Goal: Transaction & Acquisition: Purchase product/service

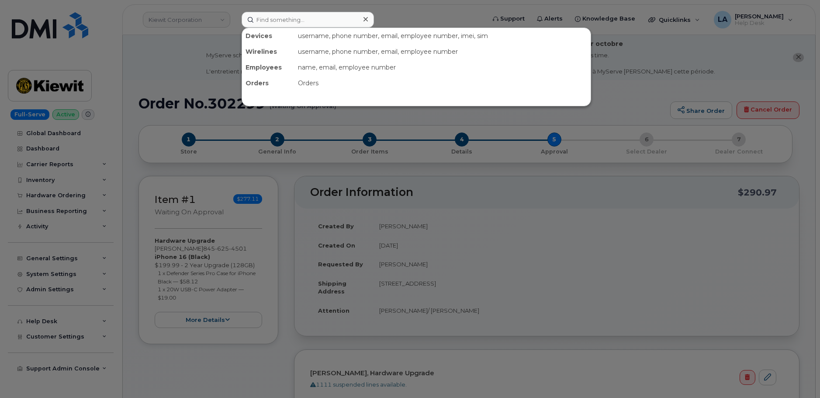
scroll to position [348, 0]
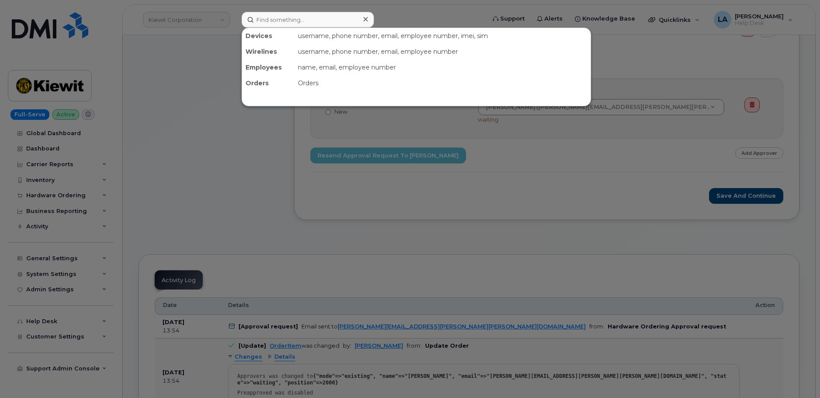
click at [312, 21] on input at bounding box center [308, 20] width 132 height 16
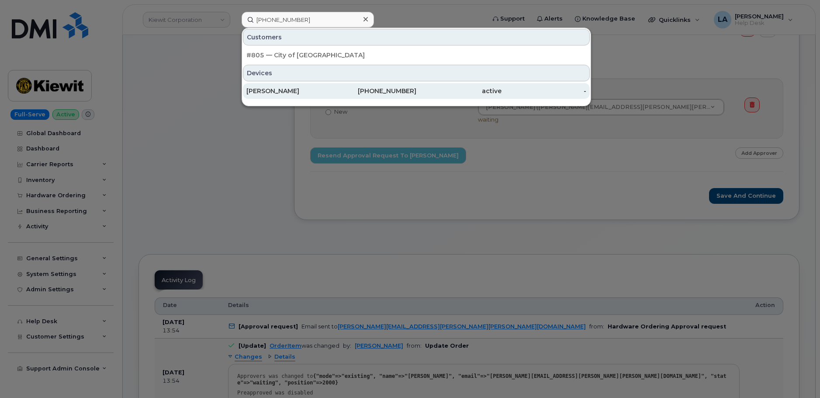
type input "[PHONE_NUMBER]"
click at [292, 91] on div "[PERSON_NAME]" at bounding box center [288, 91] width 85 height 9
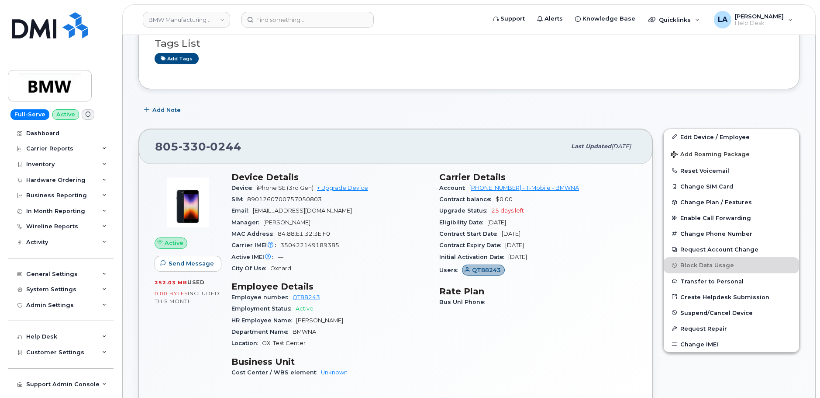
scroll to position [160, 0]
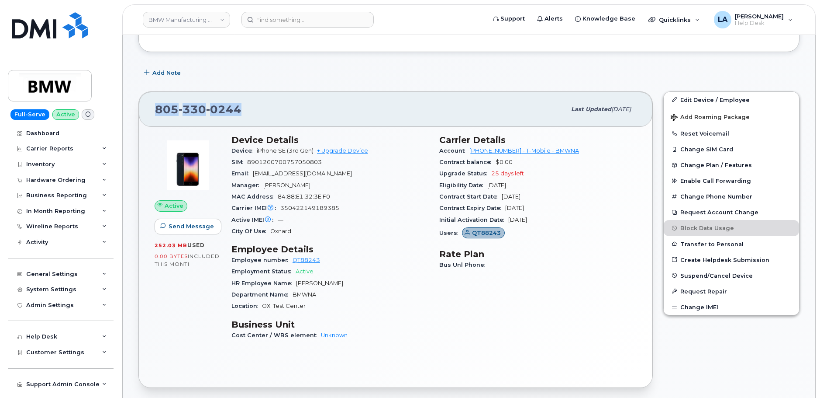
drag, startPoint x: 260, startPoint y: 112, endPoint x: 150, endPoint y: 111, distance: 110.1
click at [150, 111] on div "805 330 0244 Last updated Jun 02, 2025" at bounding box center [396, 109] width 514 height 35
copy span "805 330 0244"
click at [344, 172] on span "christian.kusenberg@bmwna.com" at bounding box center [302, 173] width 99 height 7
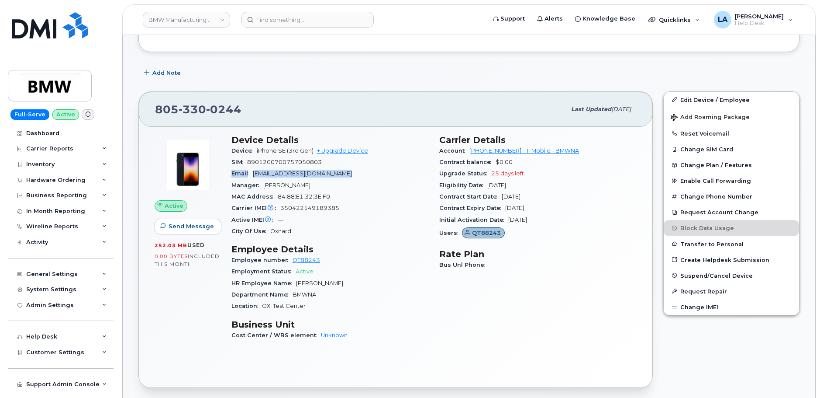
click at [344, 172] on span "[EMAIL_ADDRESS][DOMAIN_NAME]" at bounding box center [302, 173] width 99 height 7
click at [370, 172] on div "Email christian.kusenberg@bmwna.com" at bounding box center [330, 173] width 197 height 11
drag, startPoint x: 370, startPoint y: 172, endPoint x: 253, endPoint y: 172, distance: 118.0
click at [253, 172] on div "Email christian.kusenberg@bmwna.com" at bounding box center [330, 173] width 197 height 11
copy span "[EMAIL_ADDRESS][DOMAIN_NAME]"
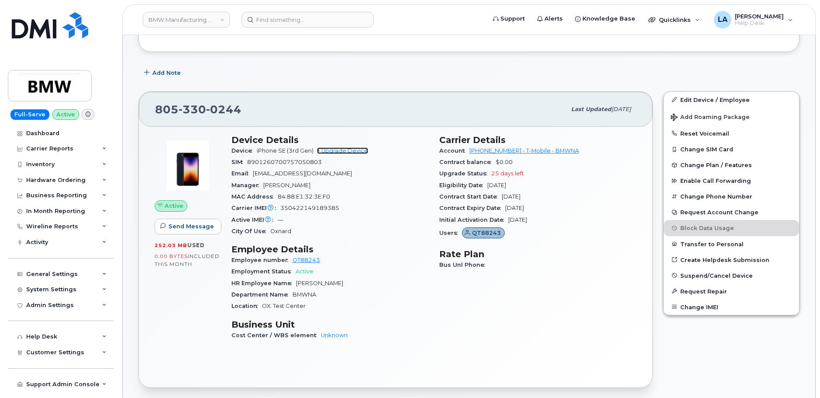
click at [339, 148] on link "+ Upgrade Device" at bounding box center [342, 150] width 51 height 7
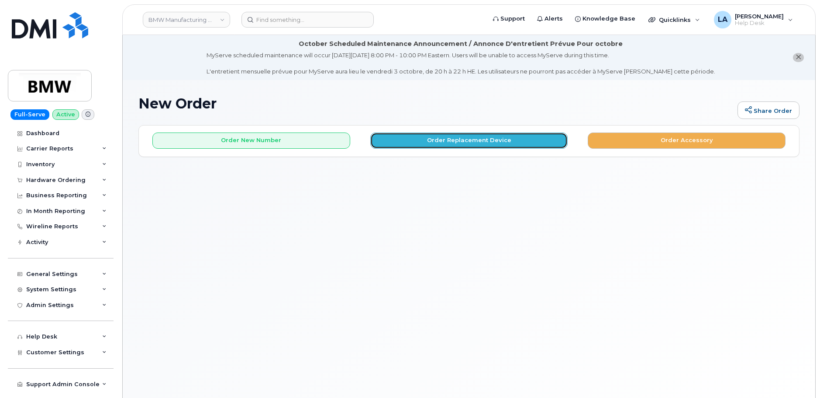
click at [444, 138] on button "Order Replacement Device" at bounding box center [469, 140] width 198 height 16
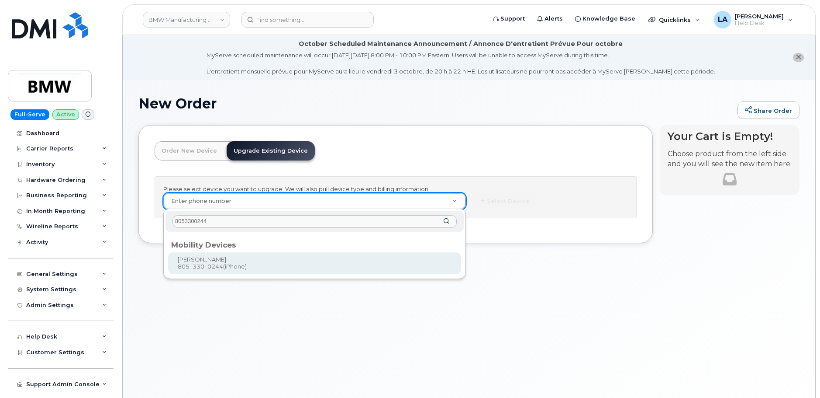
type input "8053300244"
type input "912280"
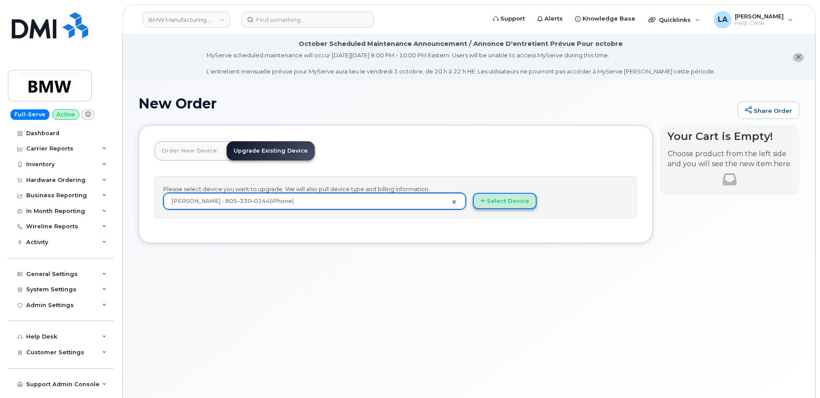
click at [509, 202] on button "Select Device" at bounding box center [505, 201] width 64 height 16
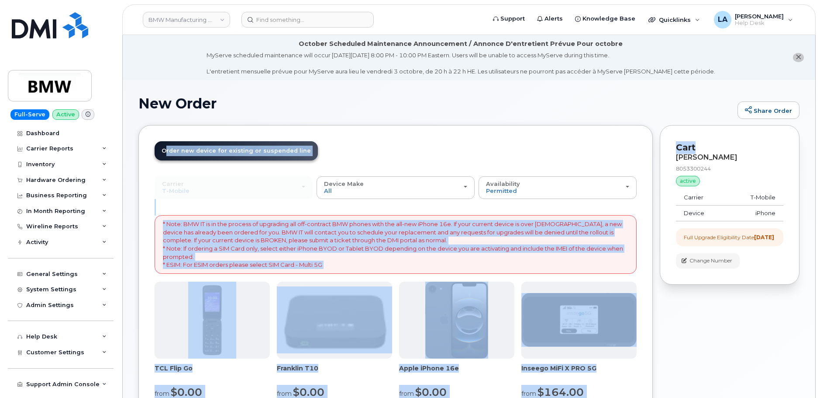
drag, startPoint x: 820, startPoint y: 130, endPoint x: 822, endPoint y: 148, distance: 18.0
click at [820, 148] on html "BMW Manufacturing Co LLC Support Alerts Knowledge Base Quicklinks Suspend / Can…" at bounding box center [410, 387] width 820 height 775
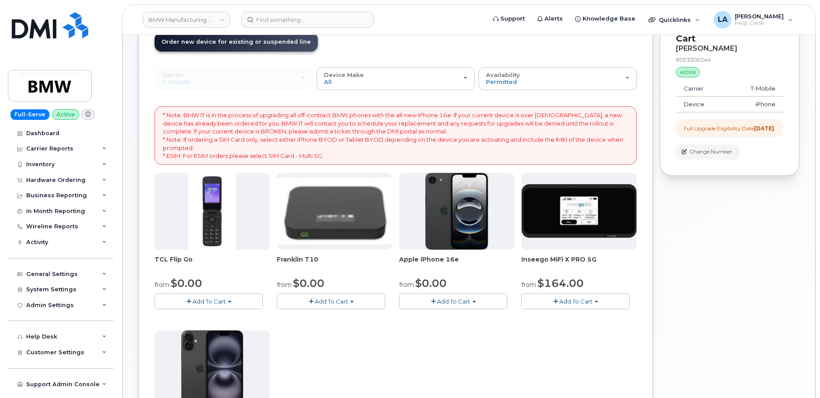
scroll to position [202, 0]
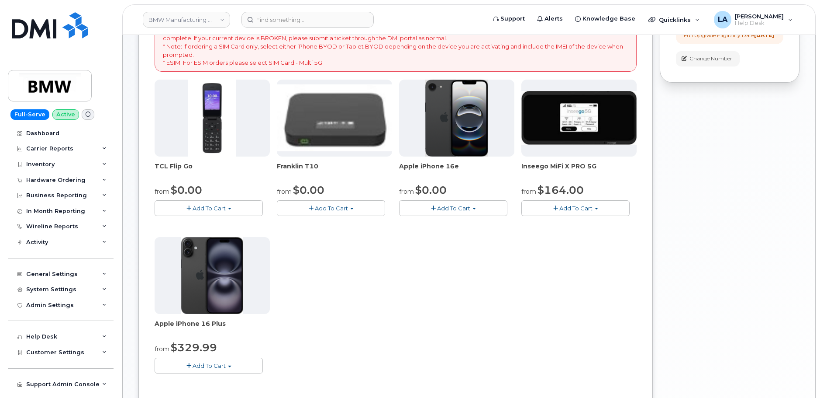
click at [446, 203] on button "Add To Cart" at bounding box center [453, 207] width 108 height 15
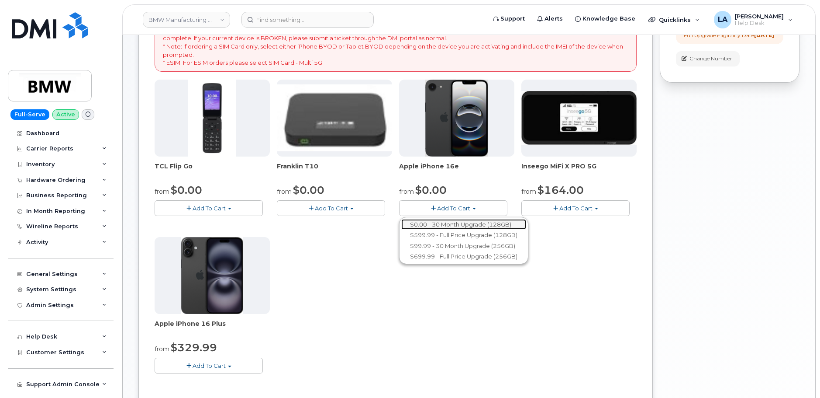
click at [450, 223] on link "$0.00 - 30 Month Upgrade (128GB)" at bounding box center [463, 224] width 125 height 11
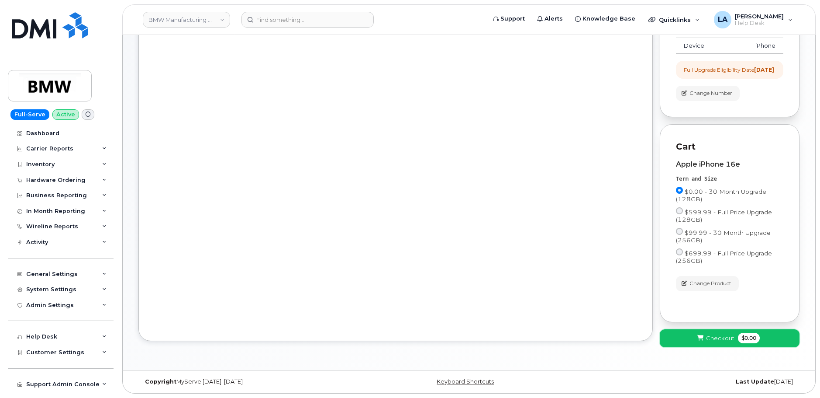
click at [701, 333] on button "Checkout $0.00" at bounding box center [730, 338] width 140 height 18
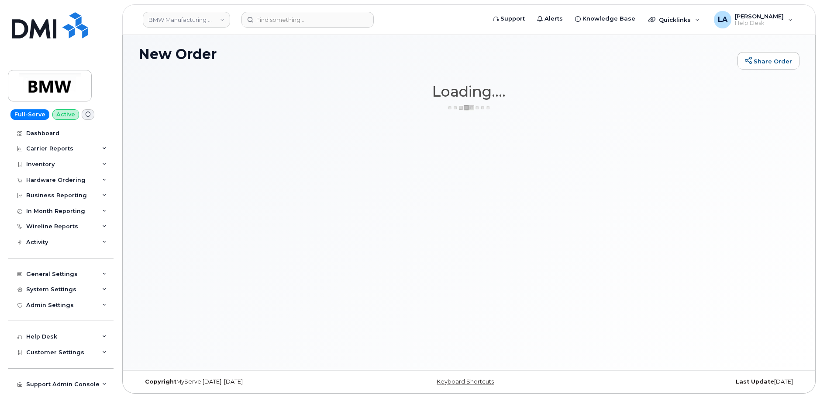
scroll to position [49, 0]
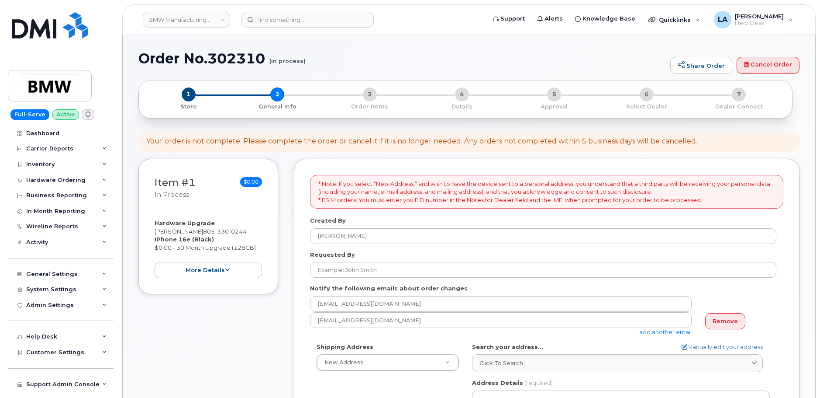
select select
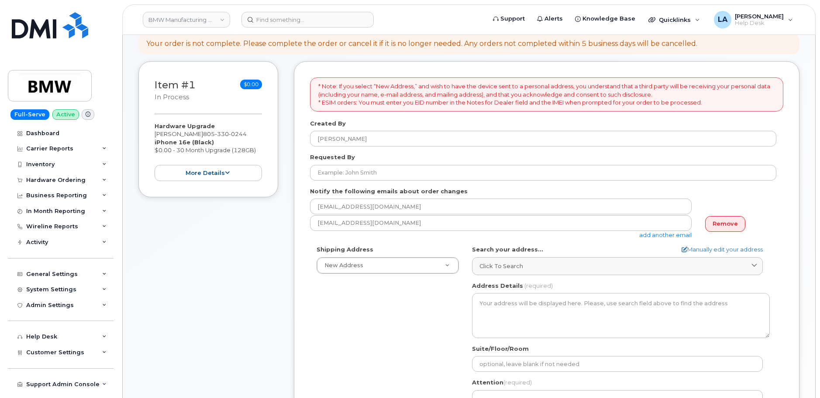
scroll to position [152, 0]
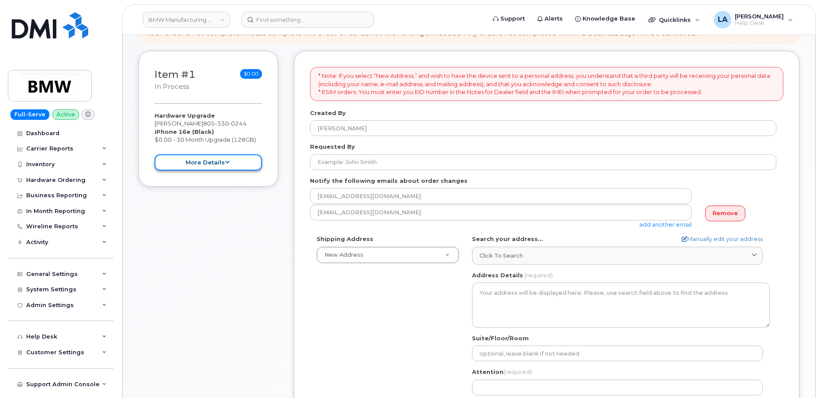
click at [208, 162] on button "more details" at bounding box center [208, 162] width 107 height 16
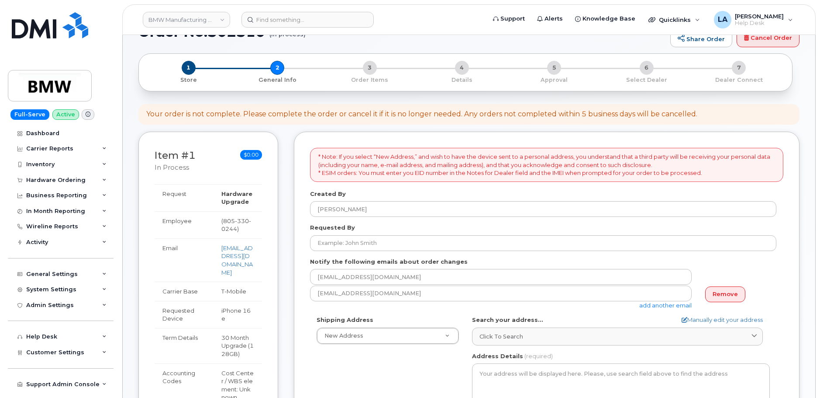
scroll to position [0, 0]
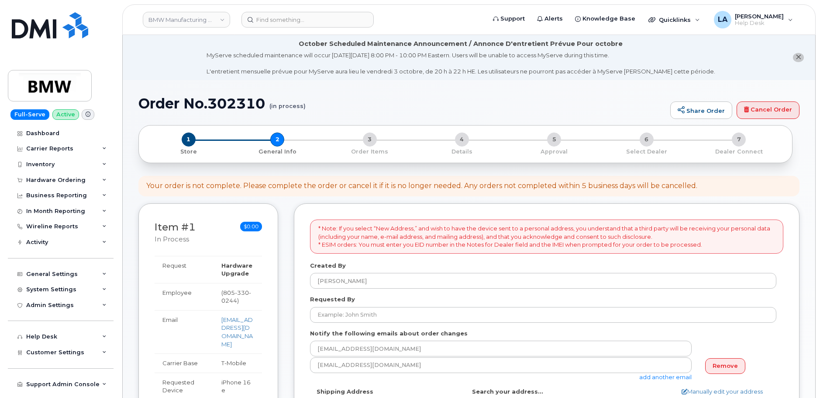
click at [277, 144] on div "1 Store 2 General Info 3 Order Items 4 Details 5 Approval 6 Select Dealer 7 Dea…" at bounding box center [466, 143] width 640 height 23
click at [191, 142] on span "1" at bounding box center [189, 139] width 14 height 14
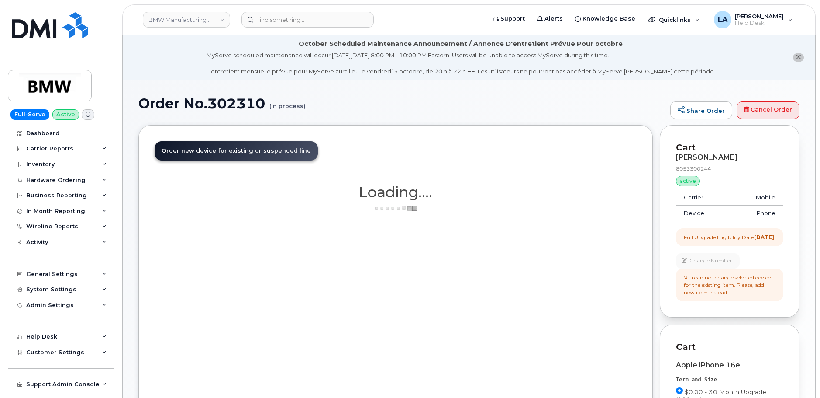
click at [817, 158] on body "BMW Manufacturing Co LLC Support Alerts Knowledge Base Quicklinks Suspend / Can…" at bounding box center [410, 299] width 820 height 598
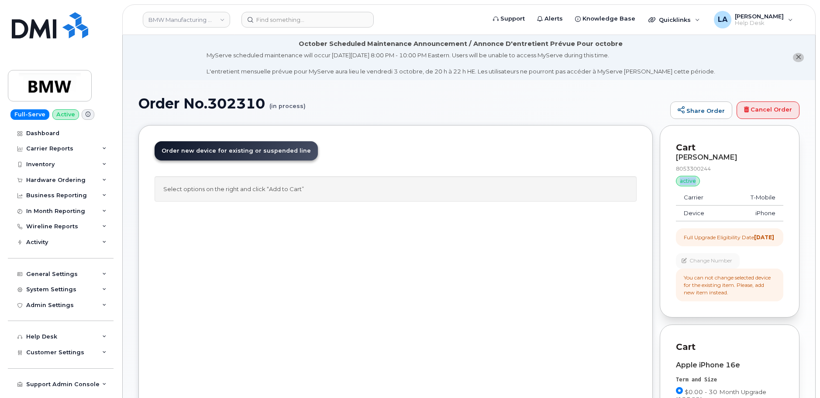
drag, startPoint x: 820, startPoint y: 171, endPoint x: 821, endPoint y: 183, distance: 11.4
click at [820, 183] on html "BMW Manufacturing Co LLC Support Alerts Knowledge Base Quicklinks Suspend / Can…" at bounding box center [410, 299] width 820 height 598
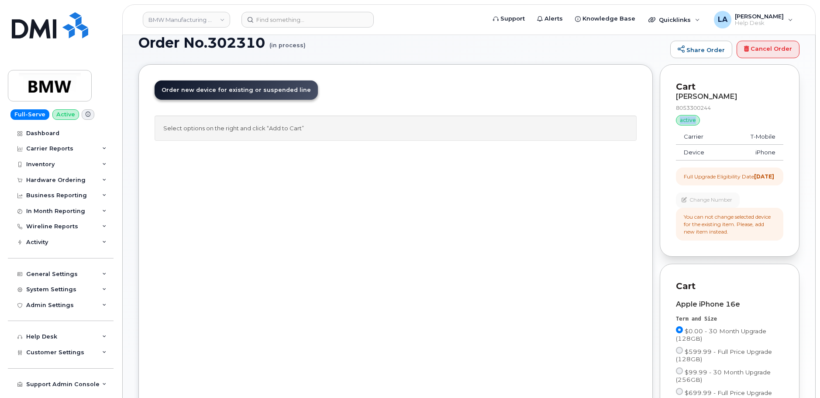
scroll to position [59, 0]
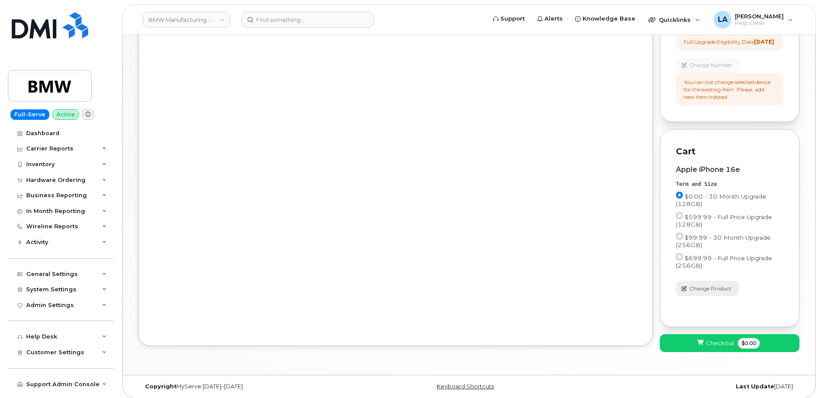
click at [703, 292] on span "Change Product" at bounding box center [711, 288] width 42 height 8
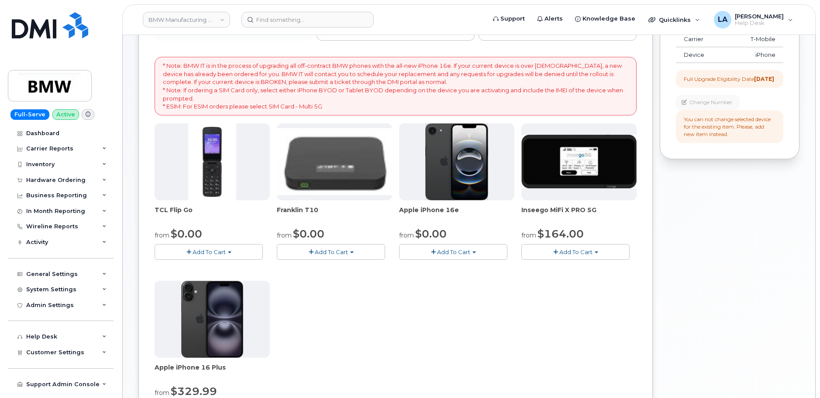
scroll to position [167, 0]
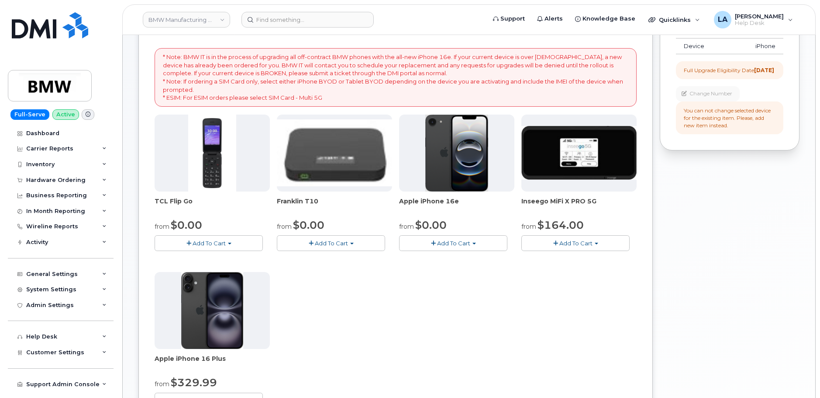
click at [468, 241] on span "Add To Cart" at bounding box center [453, 242] width 33 height 7
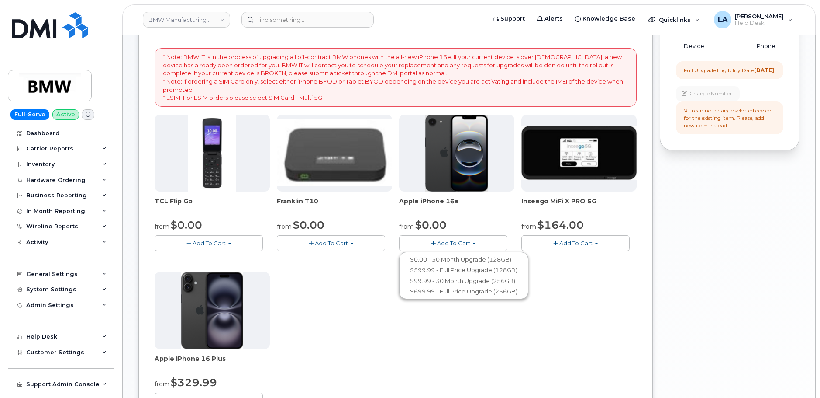
click at [709, 259] on div "Your Cart is Empty! Choose product from the left side and you will see the new …" at bounding box center [730, 261] width 140 height 606
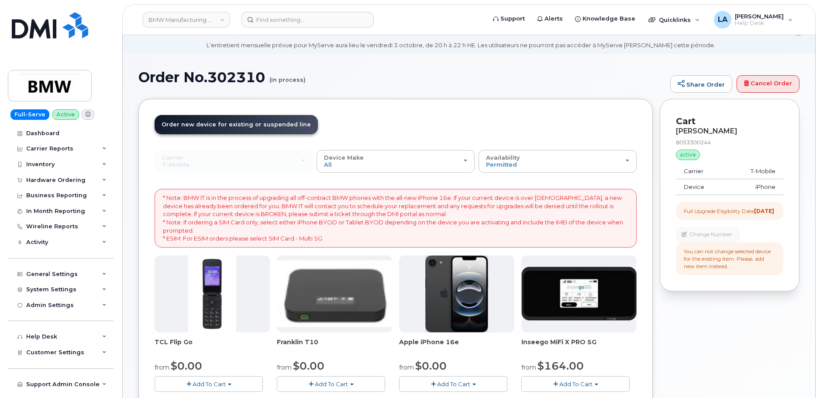
scroll to position [25, 0]
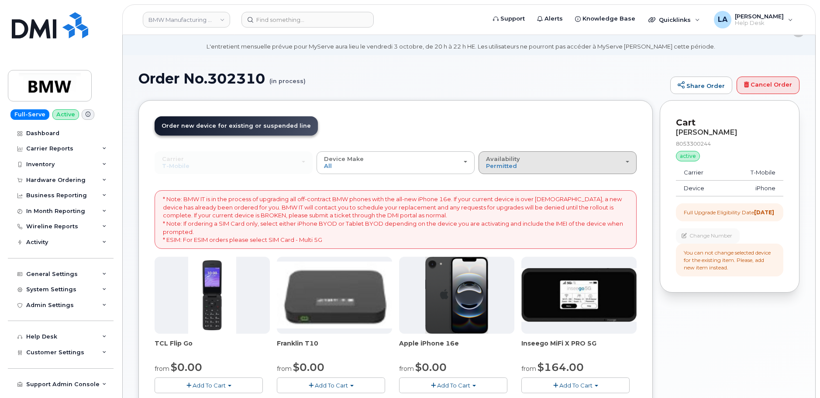
click at [533, 164] on div "Availability Permitted All" at bounding box center [557, 163] width 143 height 14
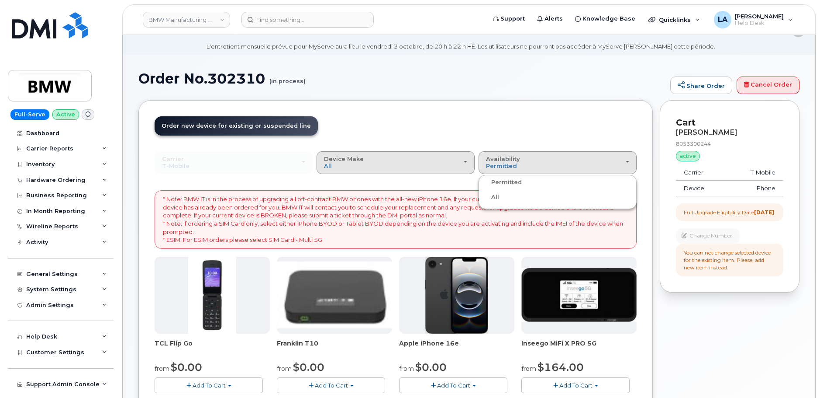
click at [417, 161] on div "Device Make All Cell Phone iPhone Modem" at bounding box center [395, 163] width 143 height 14
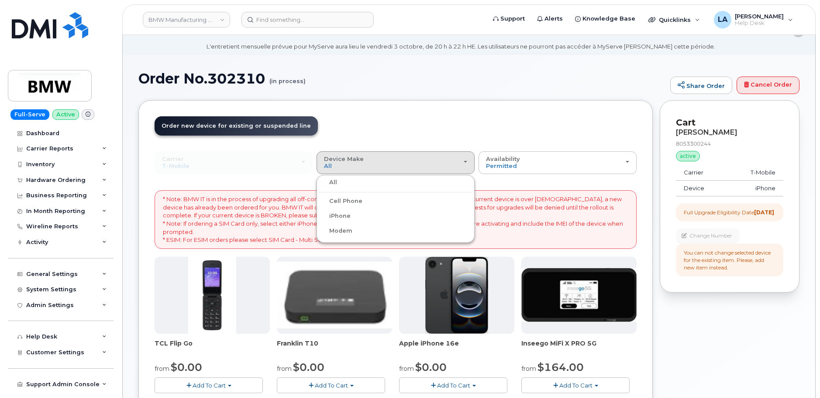
click at [427, 111] on div "Order New Device Upgrade Existing Device Order new device and new line Order ne…" at bounding box center [395, 396] width 515 height 593
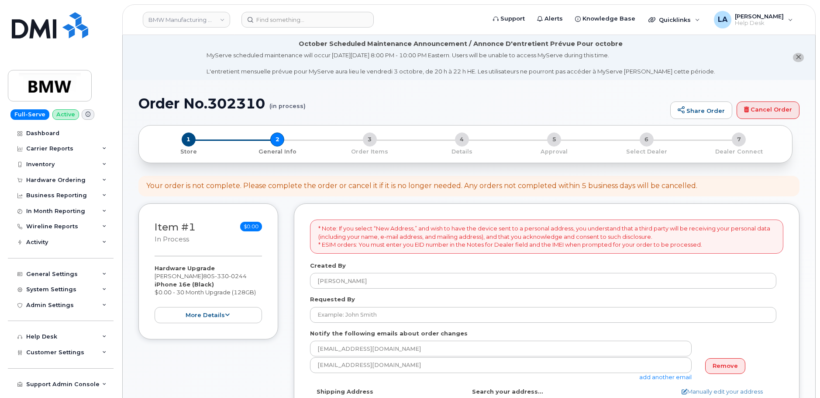
select select
click at [759, 110] on link "Cancel Order" at bounding box center [768, 109] width 63 height 17
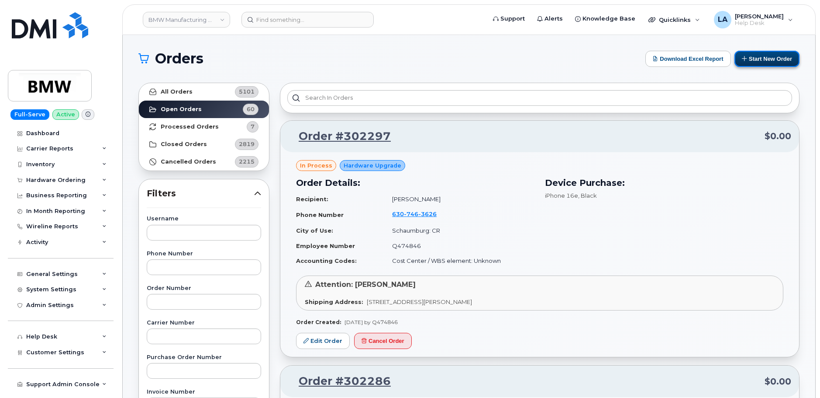
click at [758, 60] on button "Start New Order" at bounding box center [767, 59] width 65 height 16
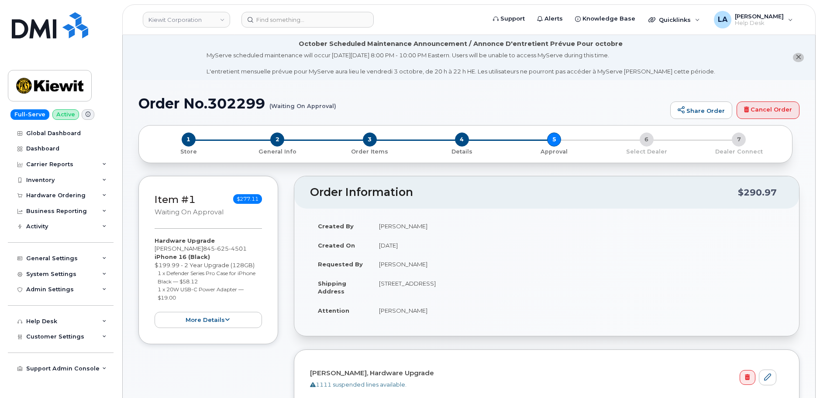
scroll to position [168, 0]
